Goal: Navigation & Orientation: Find specific page/section

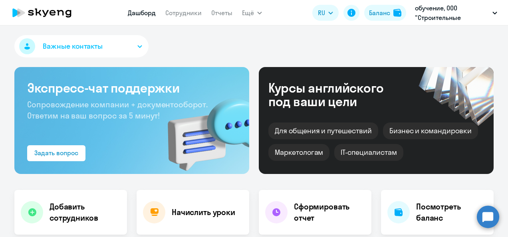
select select "30"
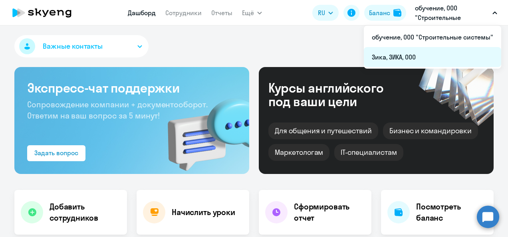
click at [399, 61] on li "Зика, ЗИКА, ООО" at bounding box center [432, 57] width 137 height 20
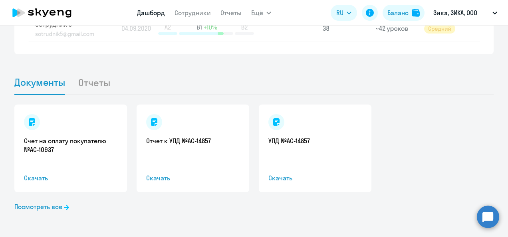
scroll to position [724, 0]
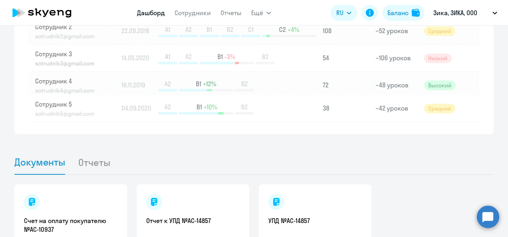
click at [92, 164] on li "Отчеты" at bounding box center [100, 162] width 45 height 24
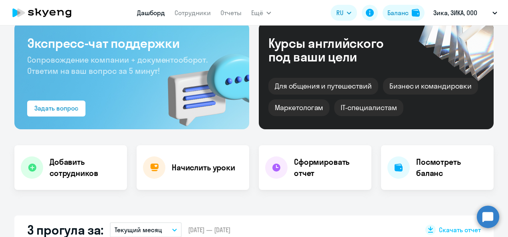
scroll to position [0, 0]
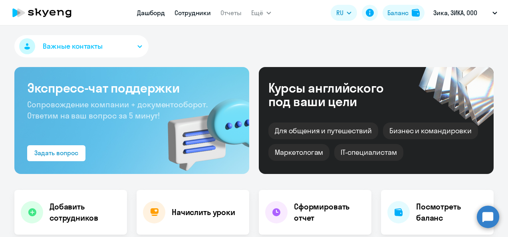
click at [189, 11] on link "Сотрудники" at bounding box center [192, 13] width 36 height 8
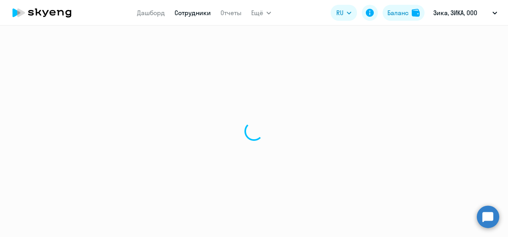
select select "30"
